Goal: Find specific page/section: Find specific page/section

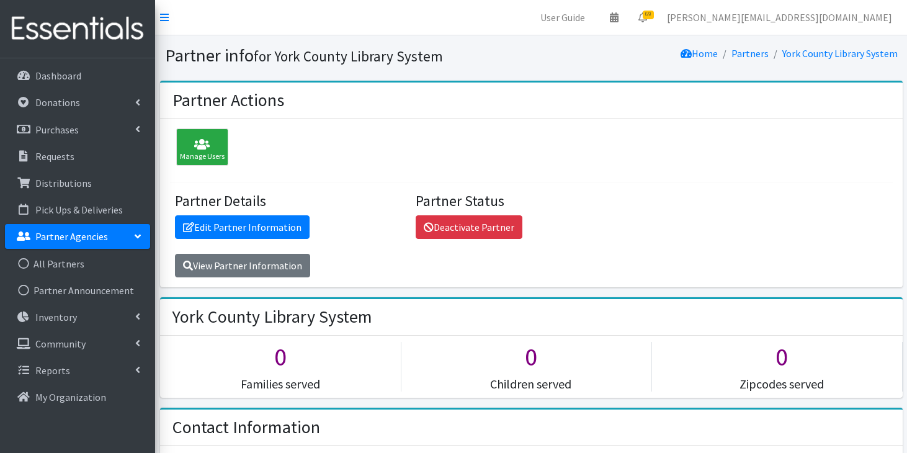
scroll to position [556, 0]
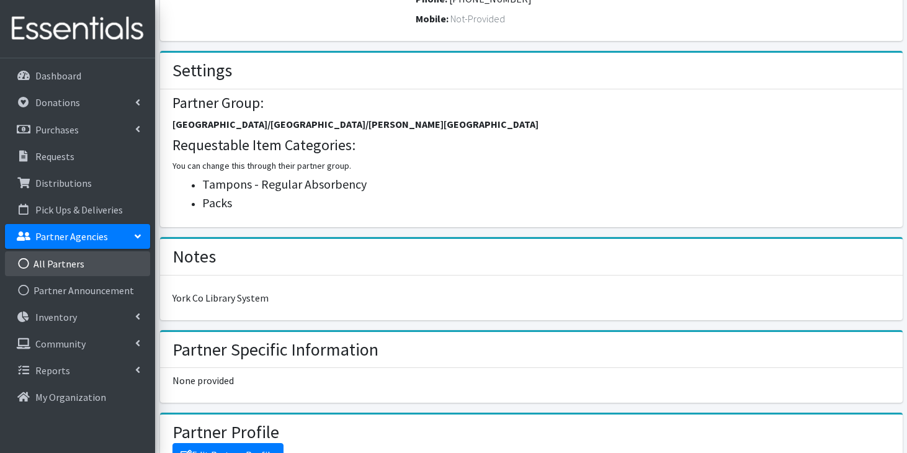
click at [76, 267] on link "All Partners" at bounding box center [77, 263] width 145 height 25
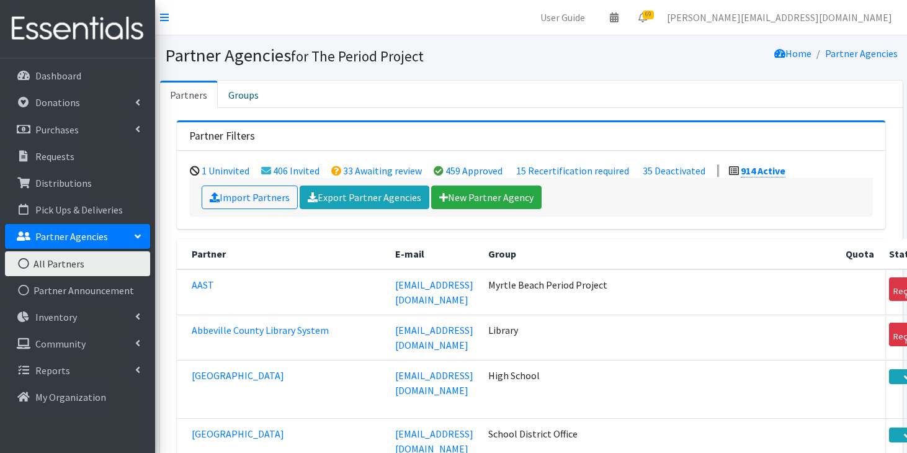
scroll to position [4381, 0]
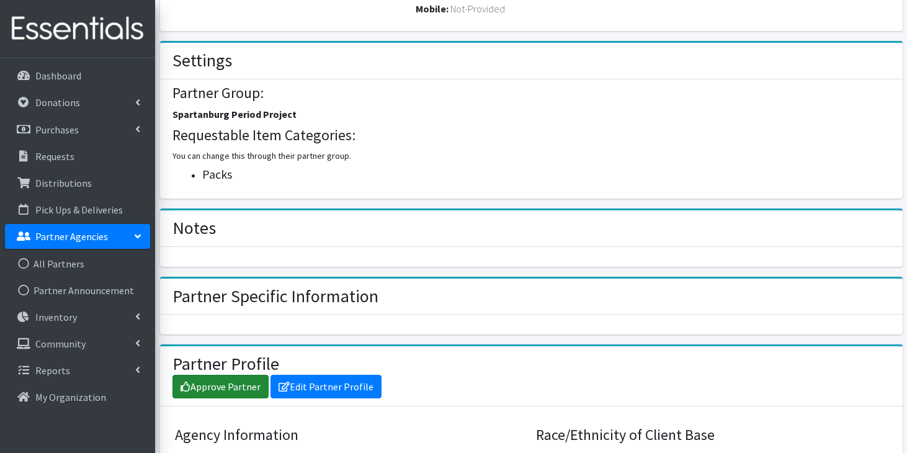
scroll to position [553, 0]
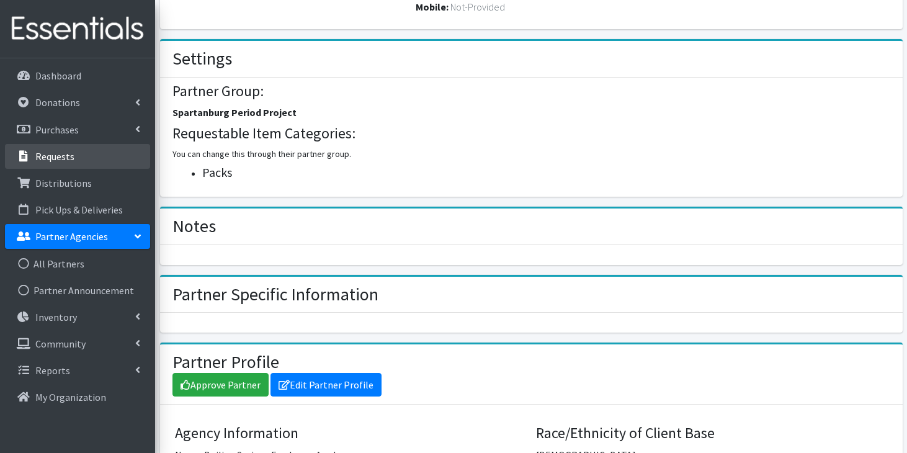
click at [86, 153] on link "Requests" at bounding box center [77, 156] width 145 height 25
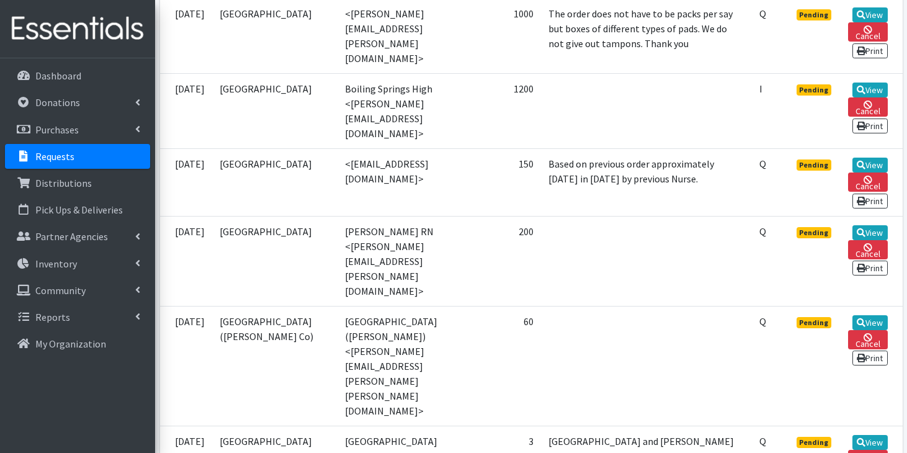
scroll to position [797, 0]
